Goal: Task Accomplishment & Management: Use online tool/utility

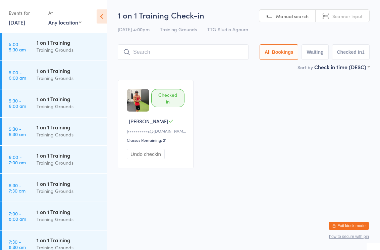
click at [74, 127] on div "1 on 1 Training" at bounding box center [69, 126] width 65 height 7
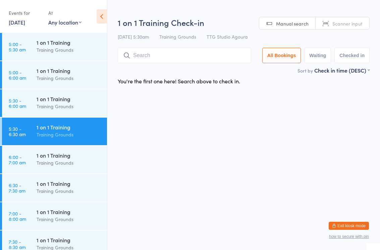
click at [206, 48] on input "search" at bounding box center [185, 55] width 134 height 15
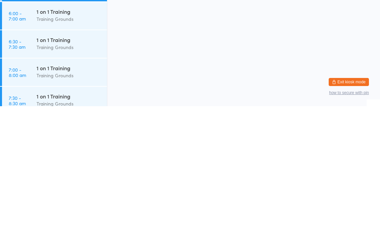
click at [213, 74] on html "You have now entered Kiosk Mode. Members will be able to check themselves in us…" at bounding box center [190, 125] width 380 height 250
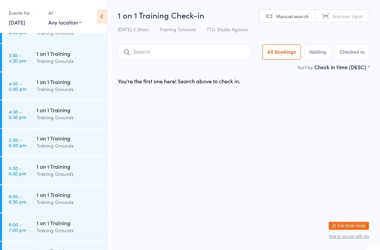
scroll to position [643, 0]
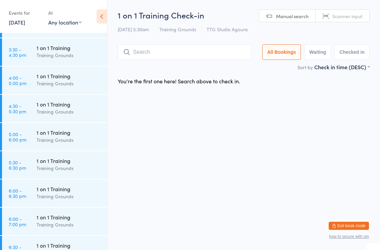
click at [83, 168] on div "Training Grounds" at bounding box center [69, 168] width 65 height 8
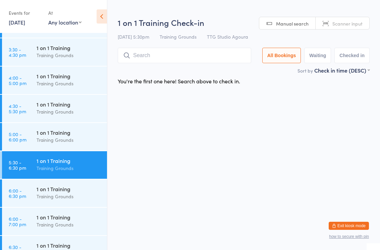
click at [182, 58] on input "search" at bounding box center [185, 55] width 134 height 15
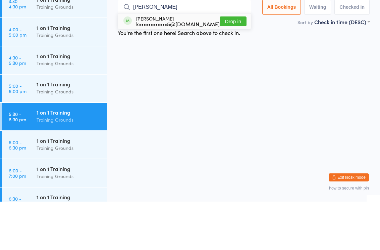
type input "Kelsey"
click at [228, 65] on button "Drop in" at bounding box center [233, 70] width 27 height 10
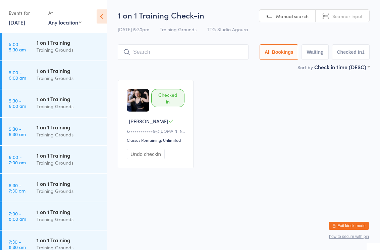
click at [283, 174] on div "Checked in [PERSON_NAME] L k••••••••••••5@[DOMAIN_NAME] Classes Remaining: Unli…" at bounding box center [244, 124] width 264 height 100
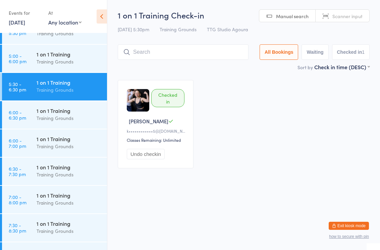
scroll to position [721, 0]
click at [68, 61] on div "Training Grounds" at bounding box center [69, 62] width 65 height 8
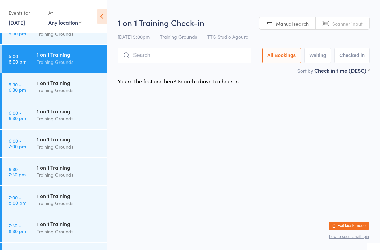
click at [161, 61] on input "search" at bounding box center [185, 55] width 134 height 15
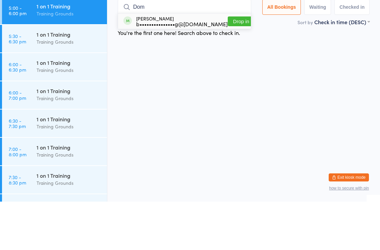
type input "Dom"
click at [239, 65] on button "Drop in" at bounding box center [241, 70] width 27 height 10
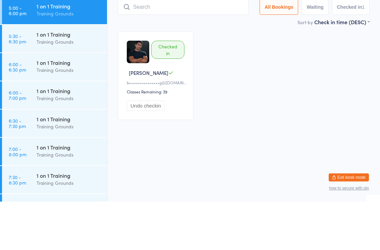
click at [67, 130] on div "1 on 1 Training Training Grounds" at bounding box center [72, 143] width 70 height 27
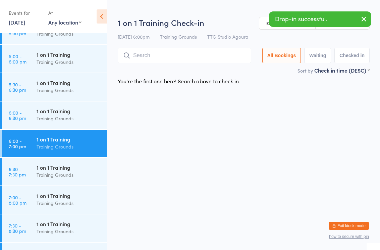
click at [190, 57] on input "search" at bounding box center [185, 55] width 134 height 15
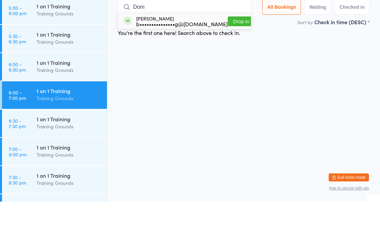
type input "Dom"
click at [233, 65] on button "Drop in" at bounding box center [241, 70] width 27 height 10
